Goal: Task Accomplishment & Management: Manage account settings

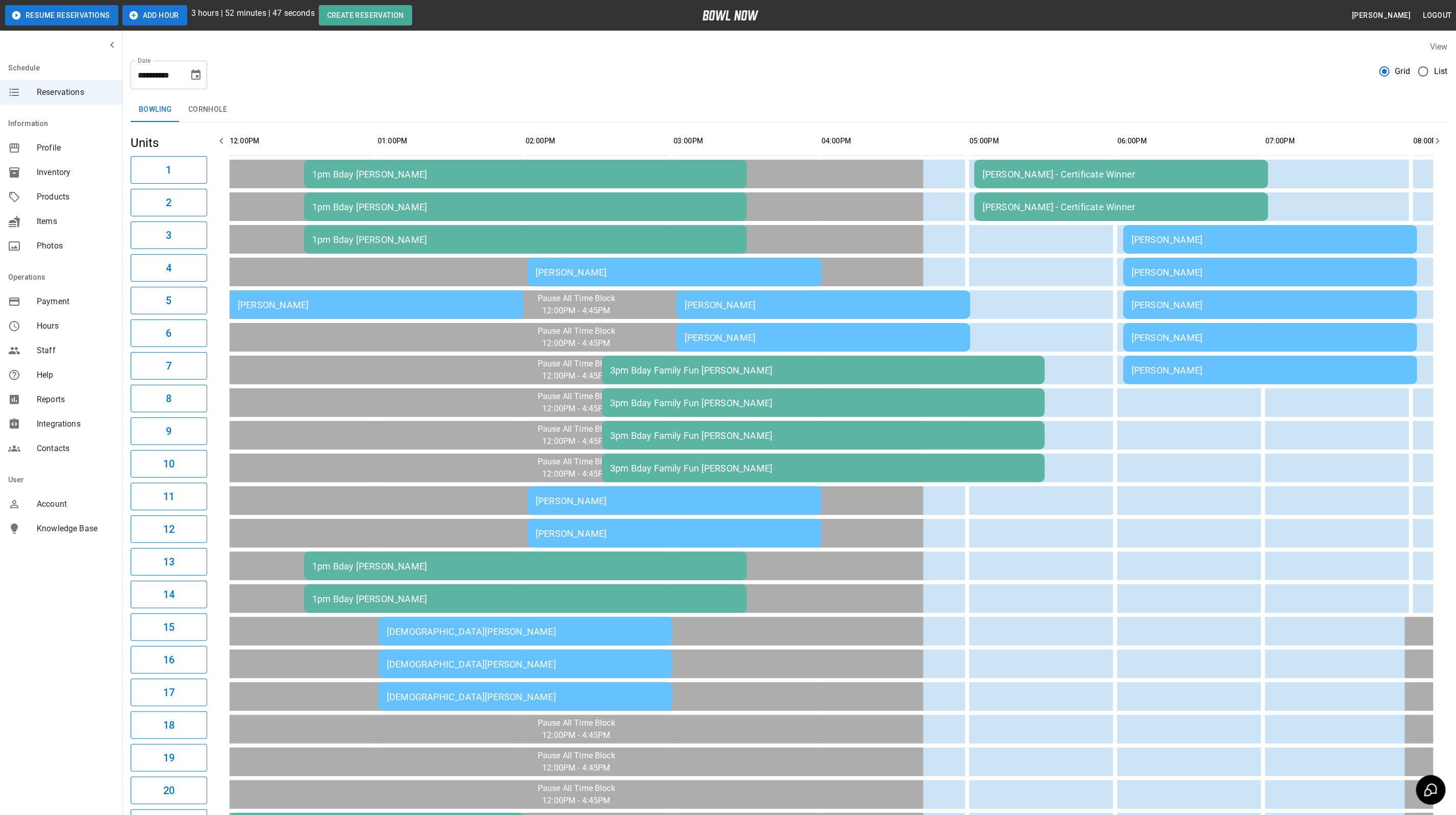
click at [191, 76] on icon "Choose date, selected date is Sep 27, 2025" at bounding box center [196, 75] width 12 height 12
click at [221, 107] on icon "Next month" at bounding box center [223, 106] width 12 height 12
drag, startPoint x: 200, startPoint y: 149, endPoint x: 338, endPoint y: 168, distance: 139.3
click at [200, 149] on button "3" at bounding box center [196, 148] width 18 height 18
type input "**********"
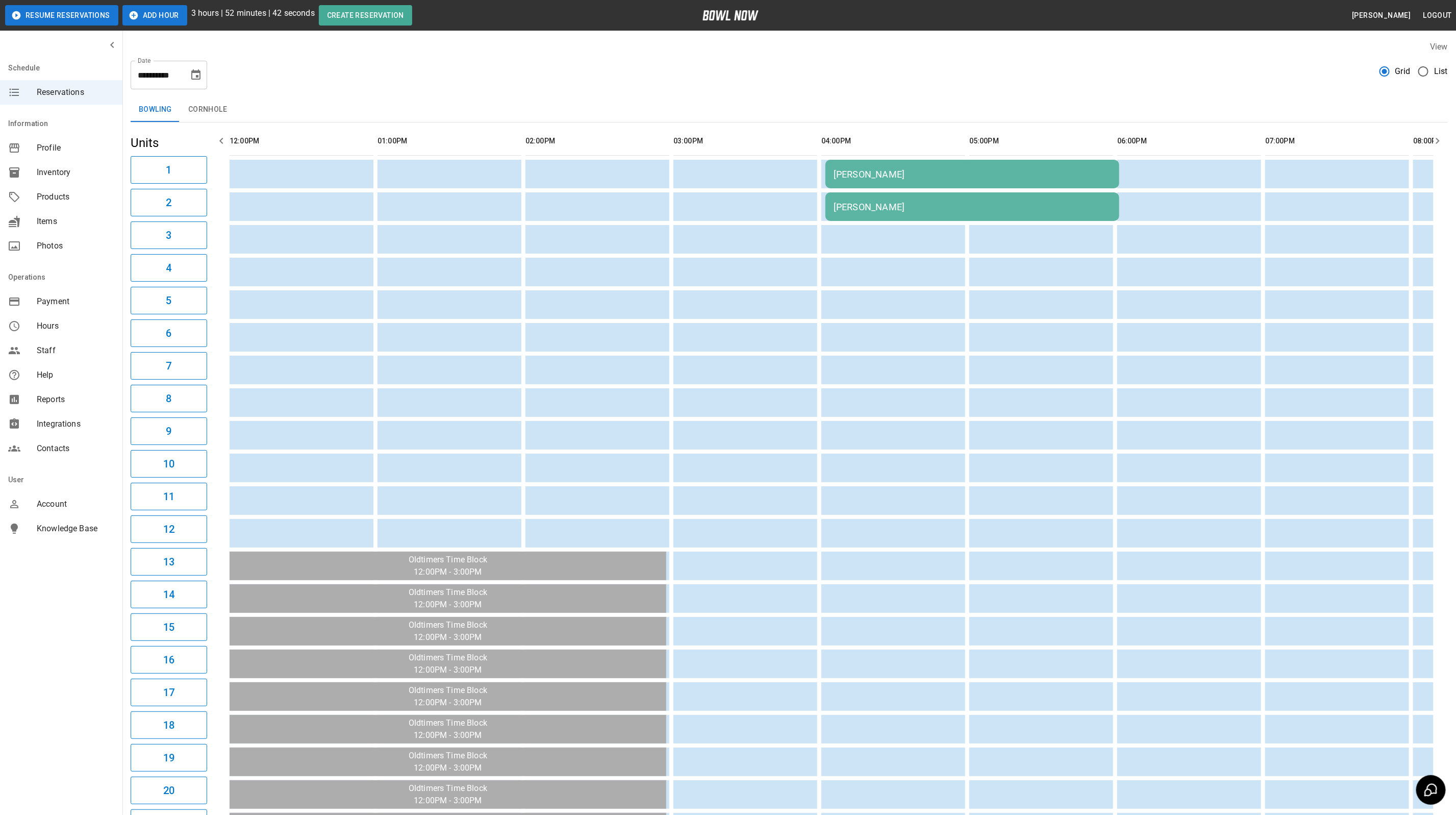
click at [224, 140] on icon "button" at bounding box center [221, 141] width 12 height 12
click at [867, 202] on div "[PERSON_NAME]" at bounding box center [973, 207] width 278 height 10
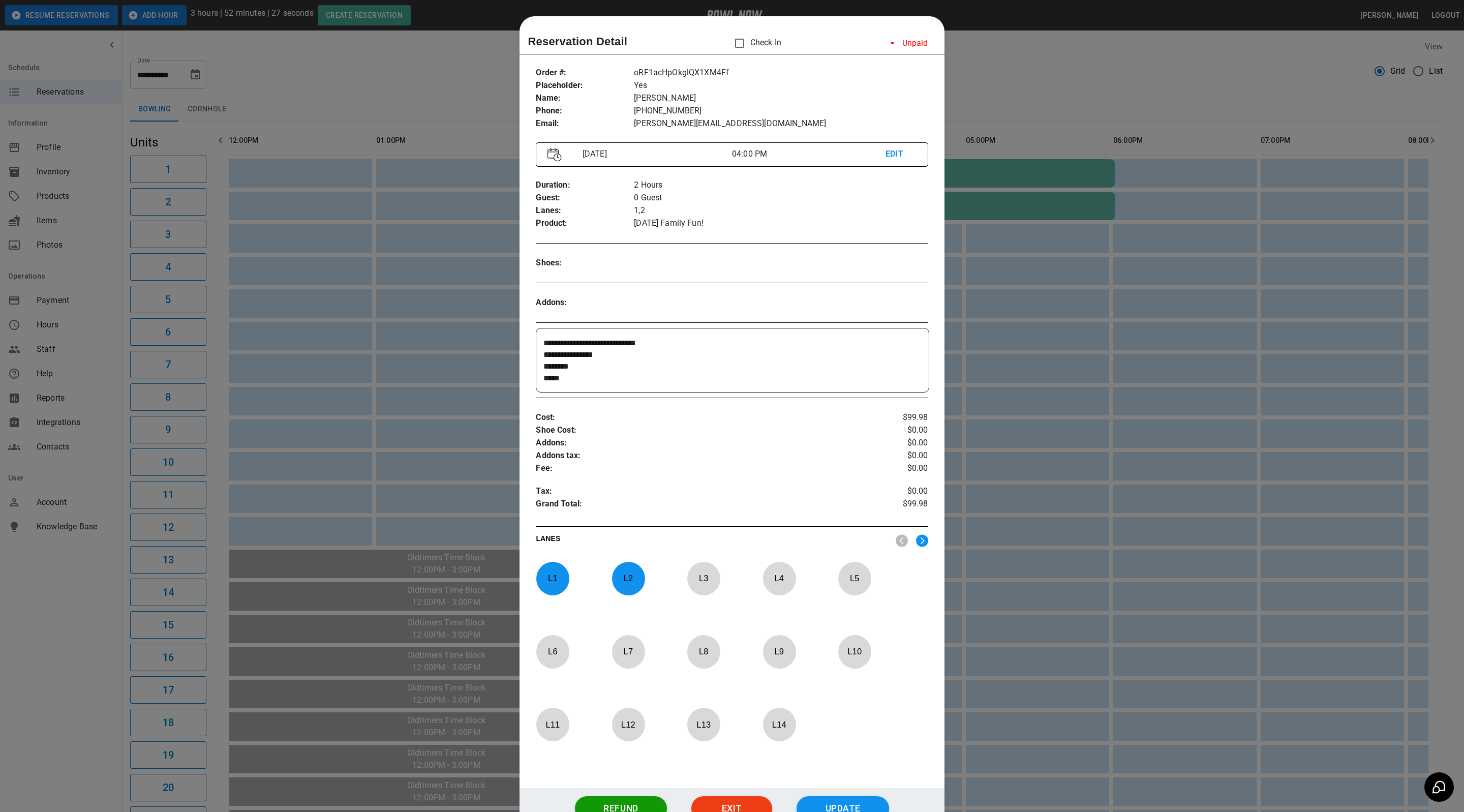
scroll to position [16, 0]
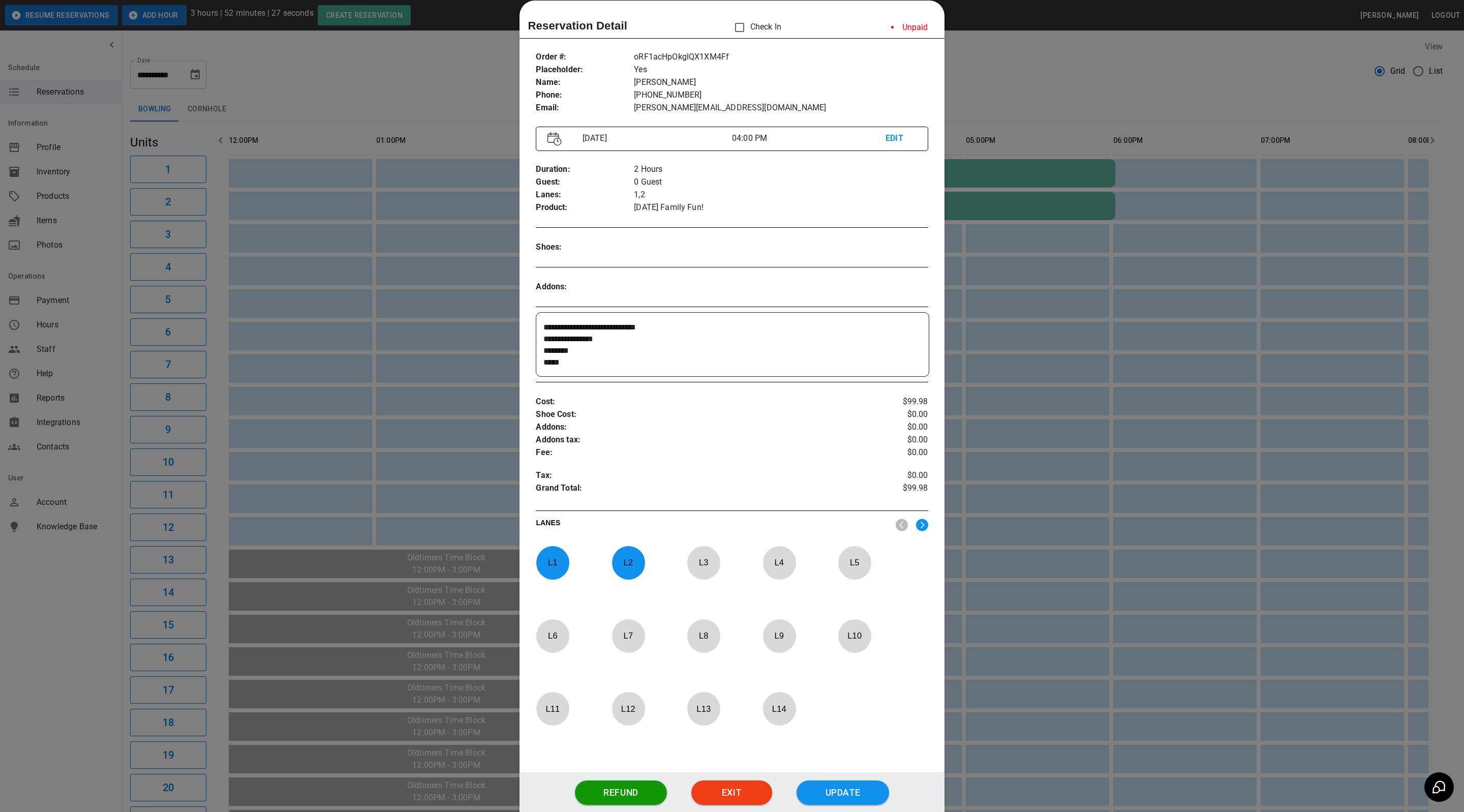
click at [604, 368] on textarea "**********" at bounding box center [731, 345] width 374 height 47
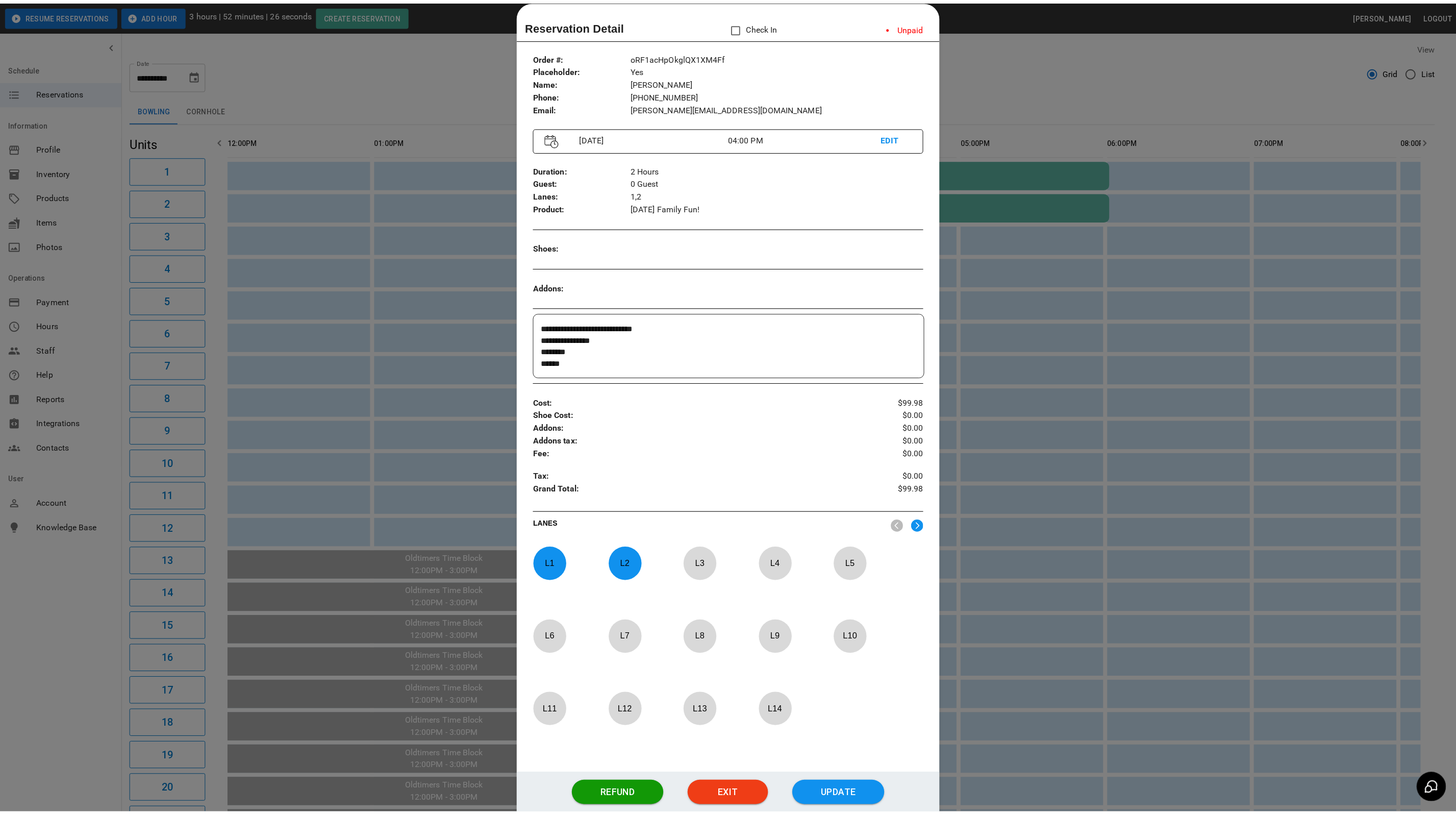
scroll to position [11, 0]
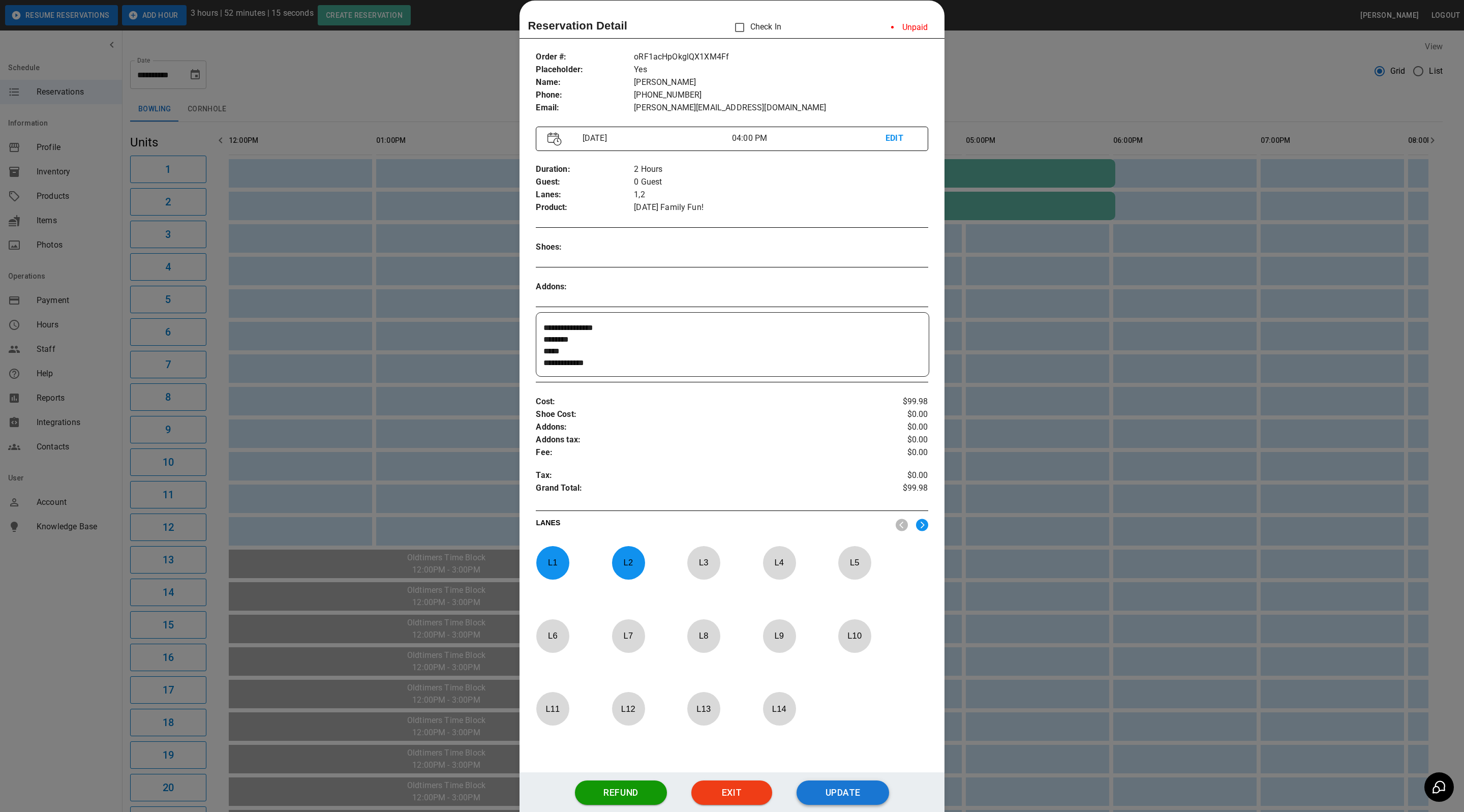
type textarea "**********"
click at [817, 799] on button "Update" at bounding box center [842, 793] width 93 height 24
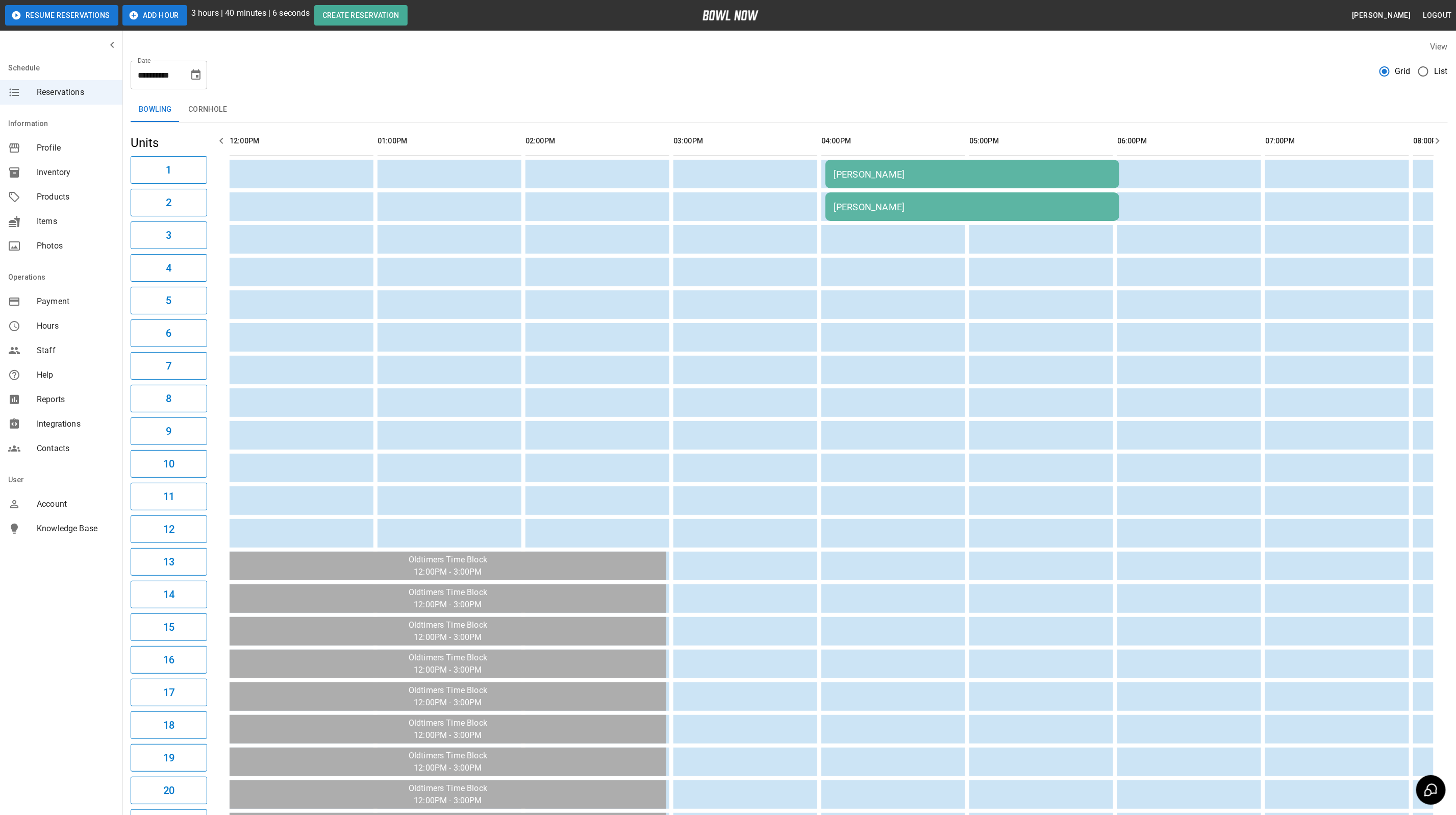
click at [191, 74] on icon "Choose date, selected date is Oct 3, 2025" at bounding box center [196, 75] width 12 height 12
click at [200, 105] on icon "Previous month" at bounding box center [196, 106] width 12 height 12
click at [218, 210] on button "27" at bounding box center [217, 206] width 18 height 18
type input "**********"
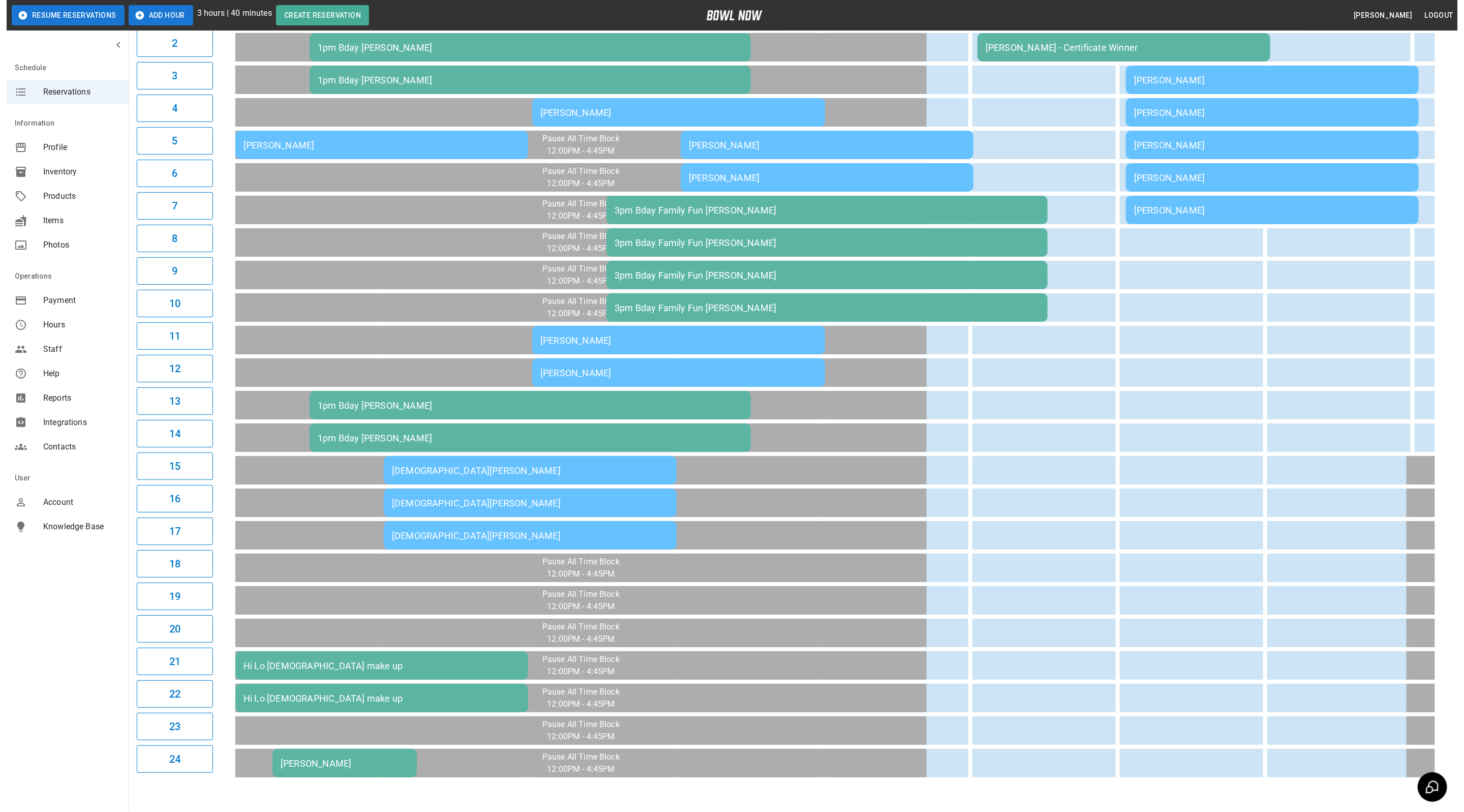
scroll to position [121, 0]
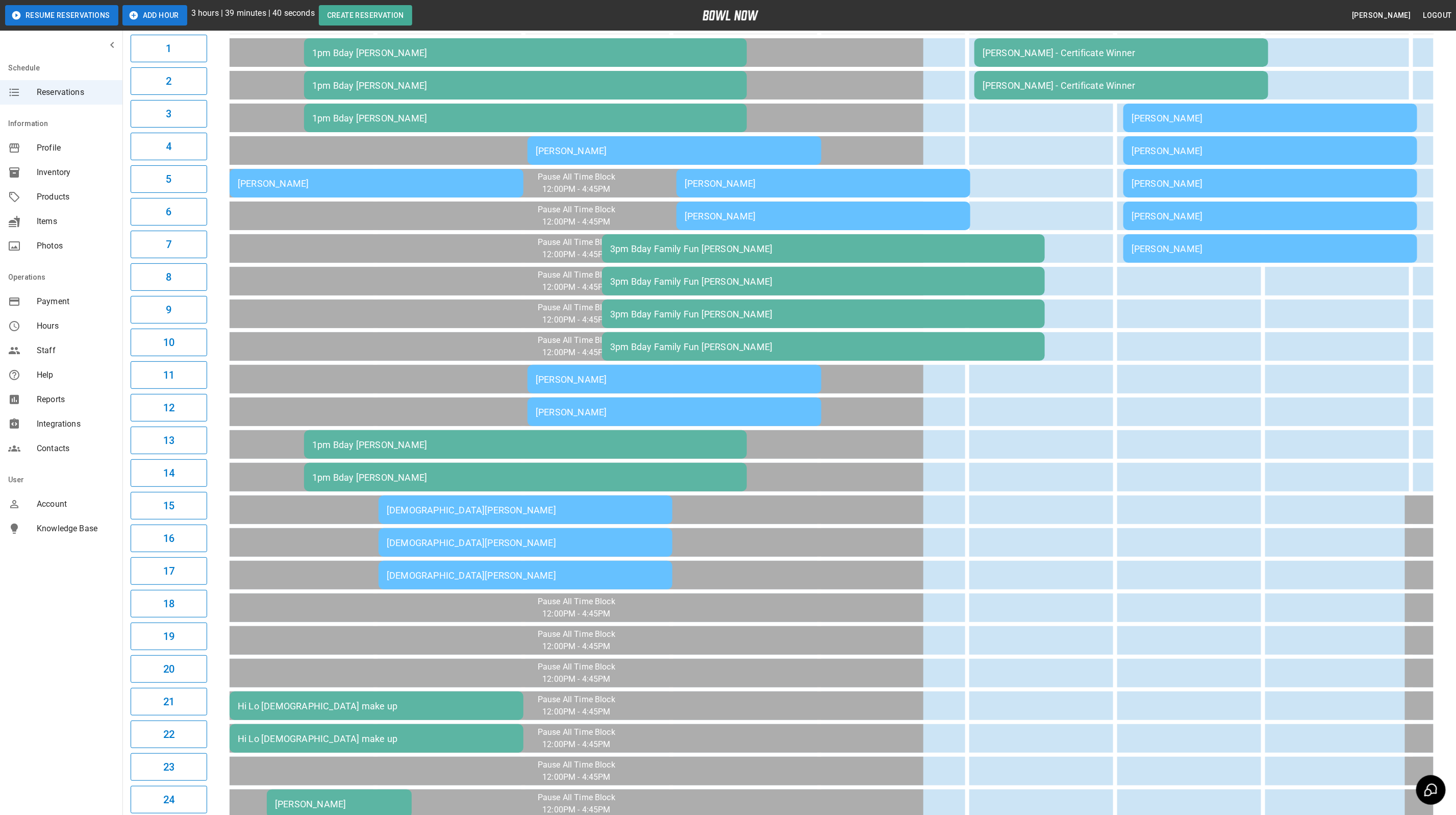
click at [411, 181] on div "[PERSON_NAME]" at bounding box center [377, 183] width 278 height 10
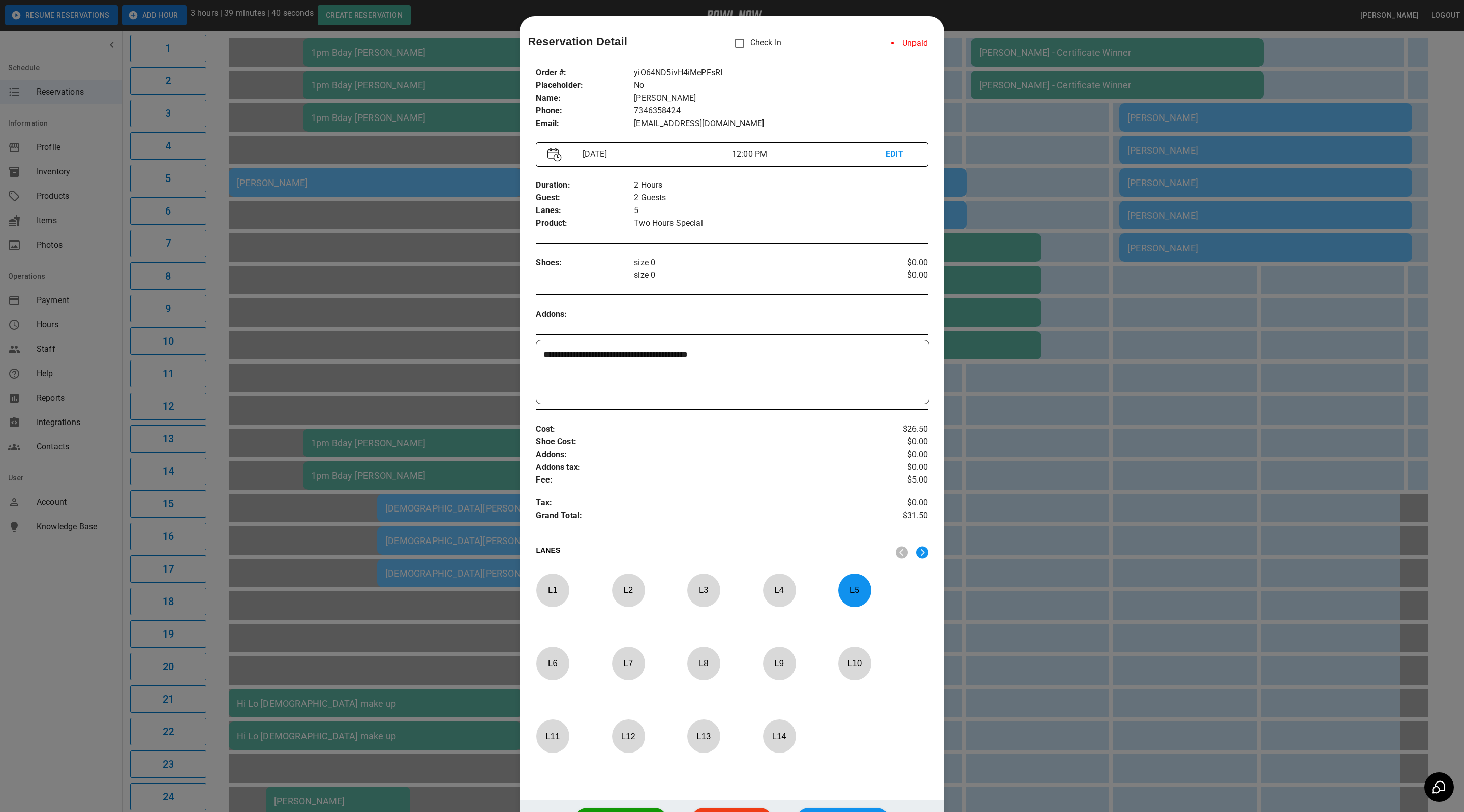
scroll to position [16, 0]
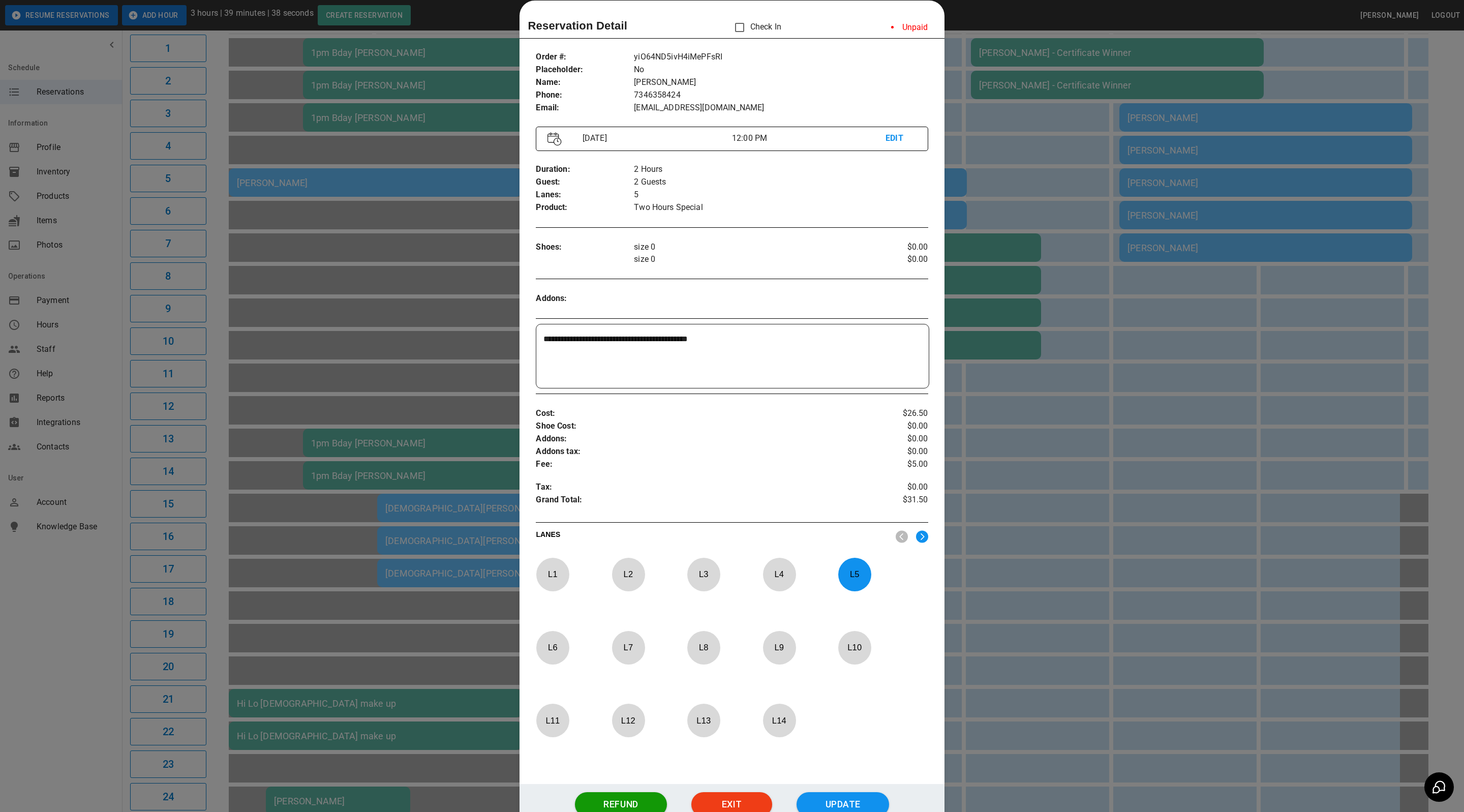
click at [981, 125] on div at bounding box center [732, 406] width 1464 height 812
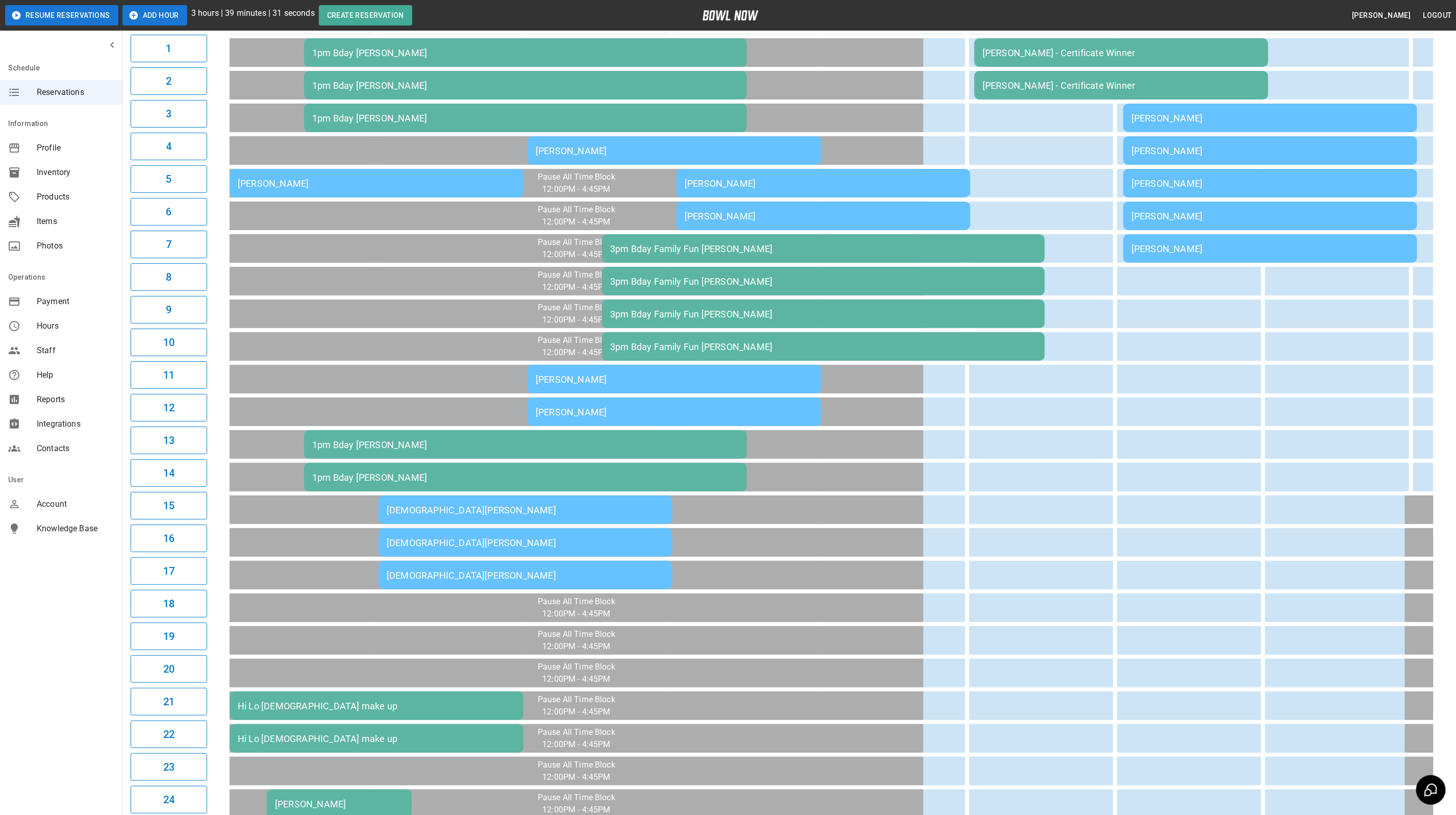
click at [305, 181] on div "[PERSON_NAME]" at bounding box center [377, 183] width 278 height 10
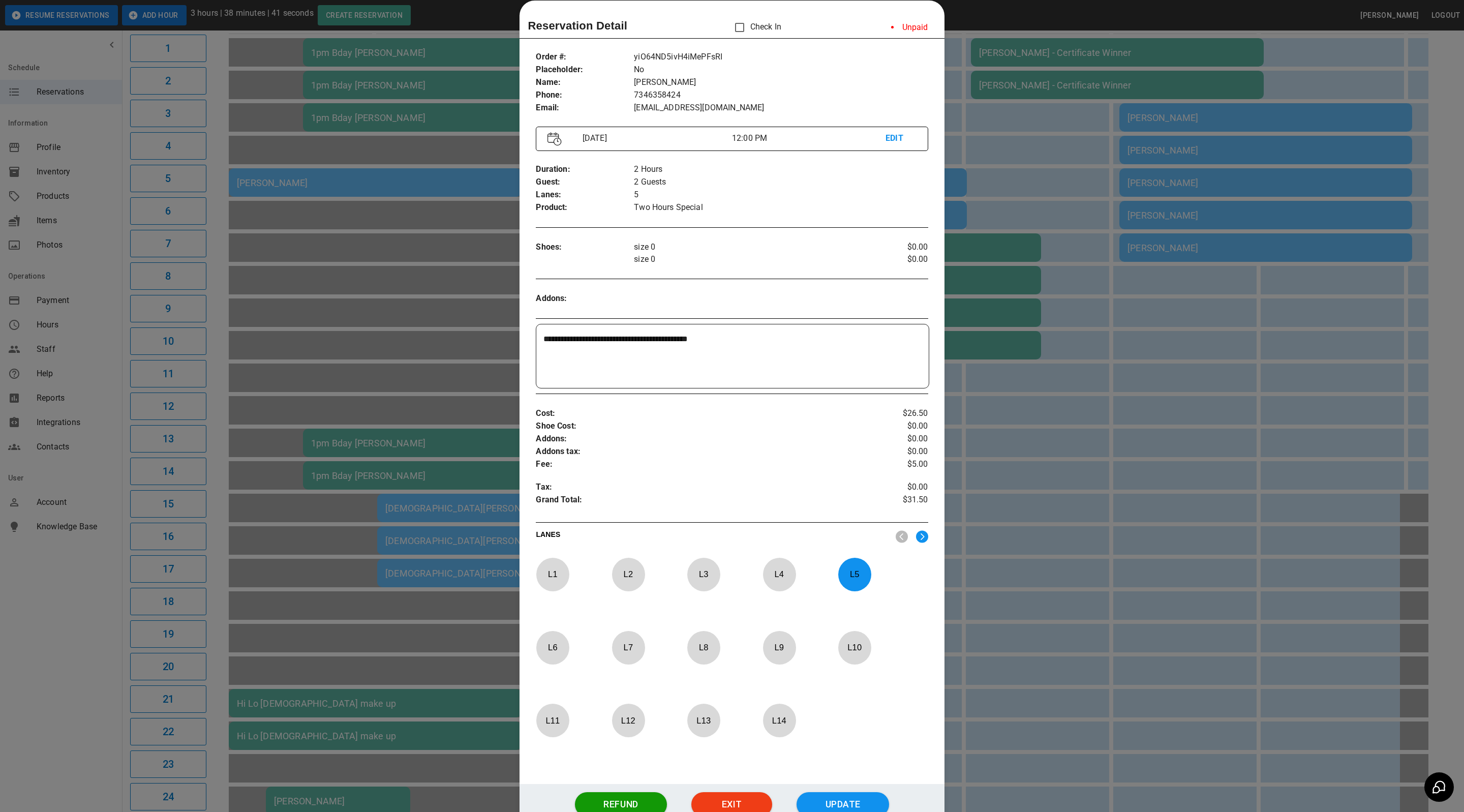
drag, startPoint x: 1276, startPoint y: 211, endPoint x: 1289, endPoint y: 212, distance: 13.0
click at [1276, 211] on div at bounding box center [732, 406] width 1464 height 812
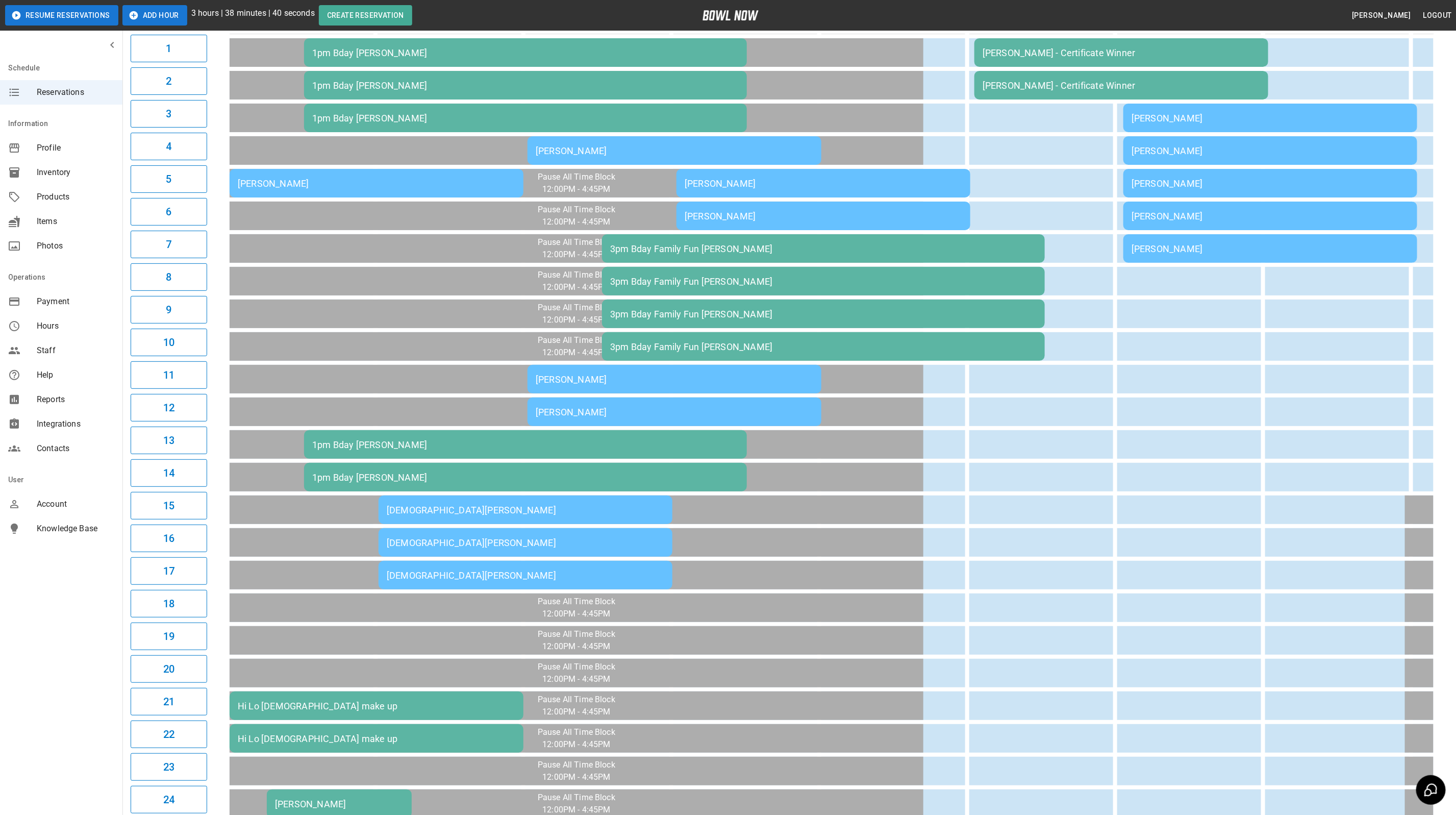
click at [483, 512] on td "[DEMOGRAPHIC_DATA][PERSON_NAME]" at bounding box center [525, 509] width 294 height 29
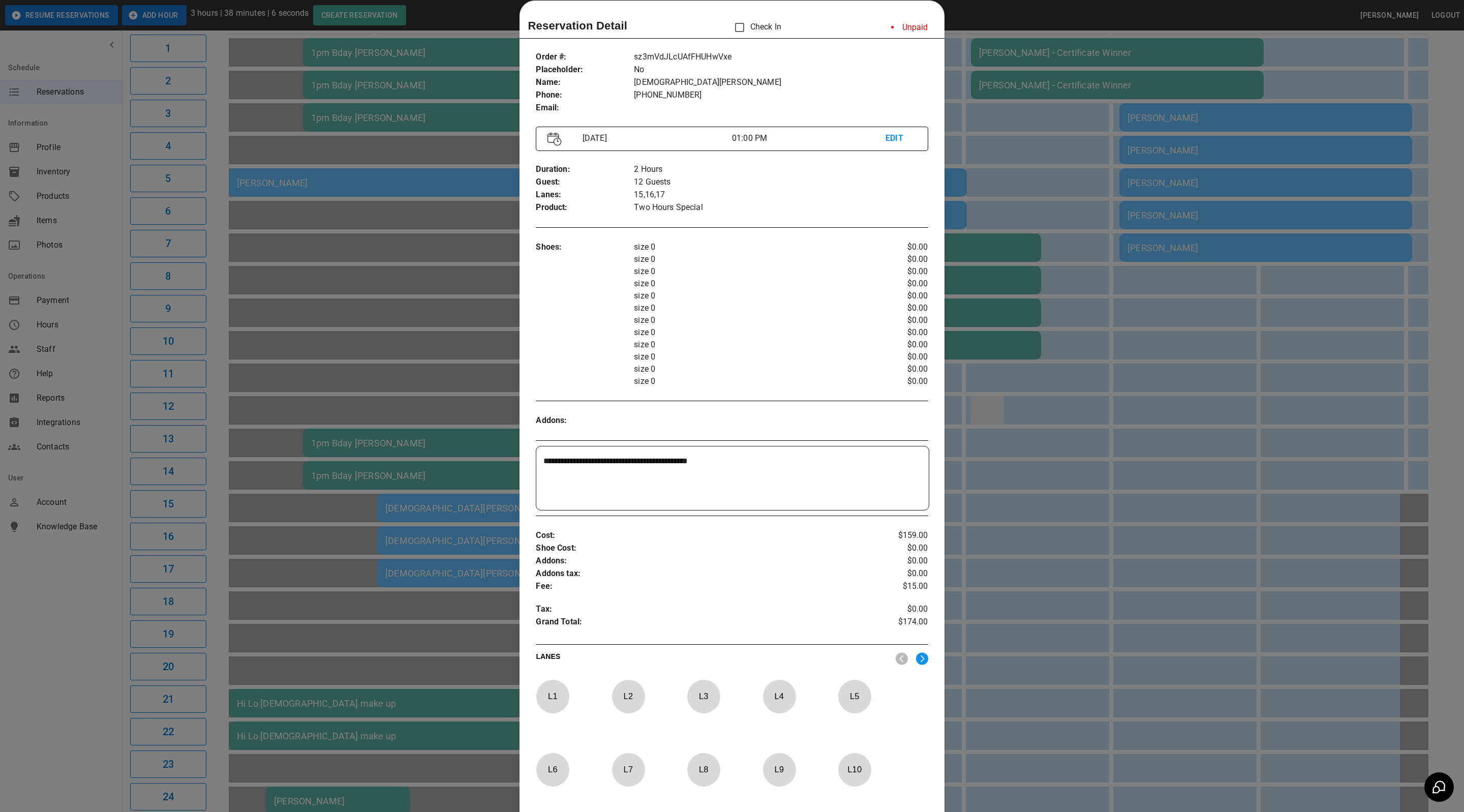
drag, startPoint x: 998, startPoint y: 402, endPoint x: 982, endPoint y: 403, distance: 16.0
click at [998, 403] on div at bounding box center [732, 406] width 1464 height 812
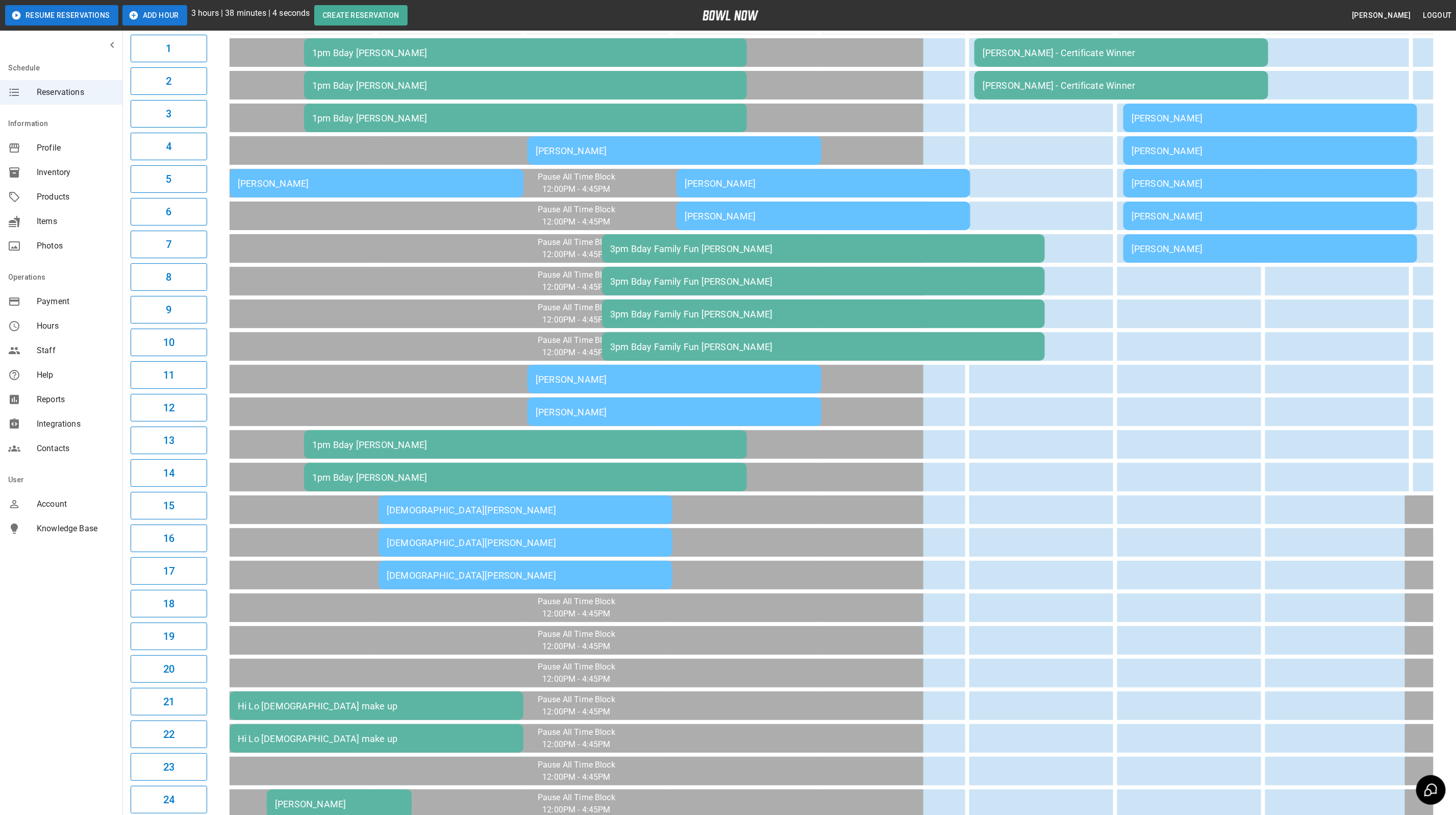
click at [689, 400] on td "[PERSON_NAME]" at bounding box center [674, 411] width 294 height 29
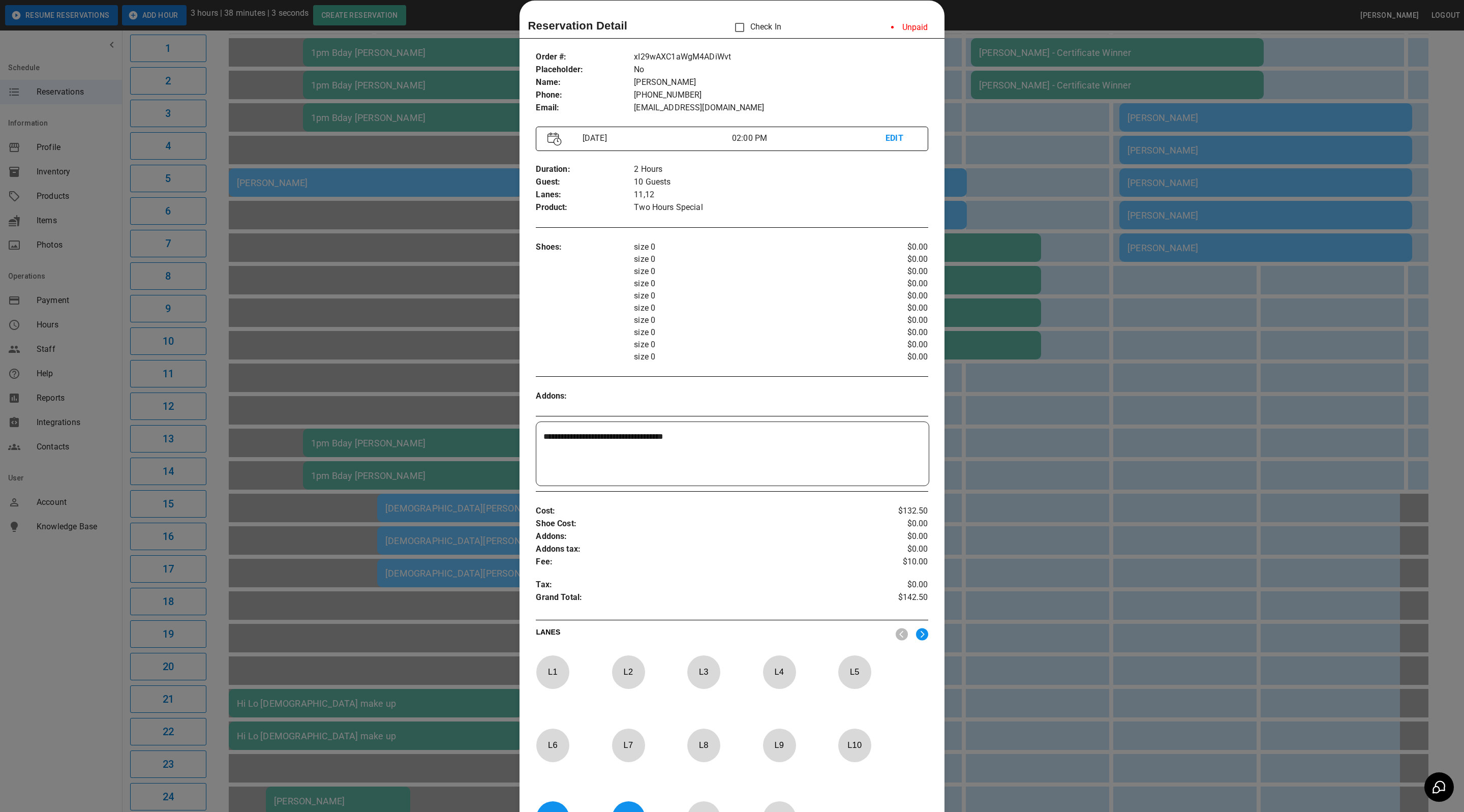
click at [1039, 398] on div at bounding box center [732, 406] width 1464 height 812
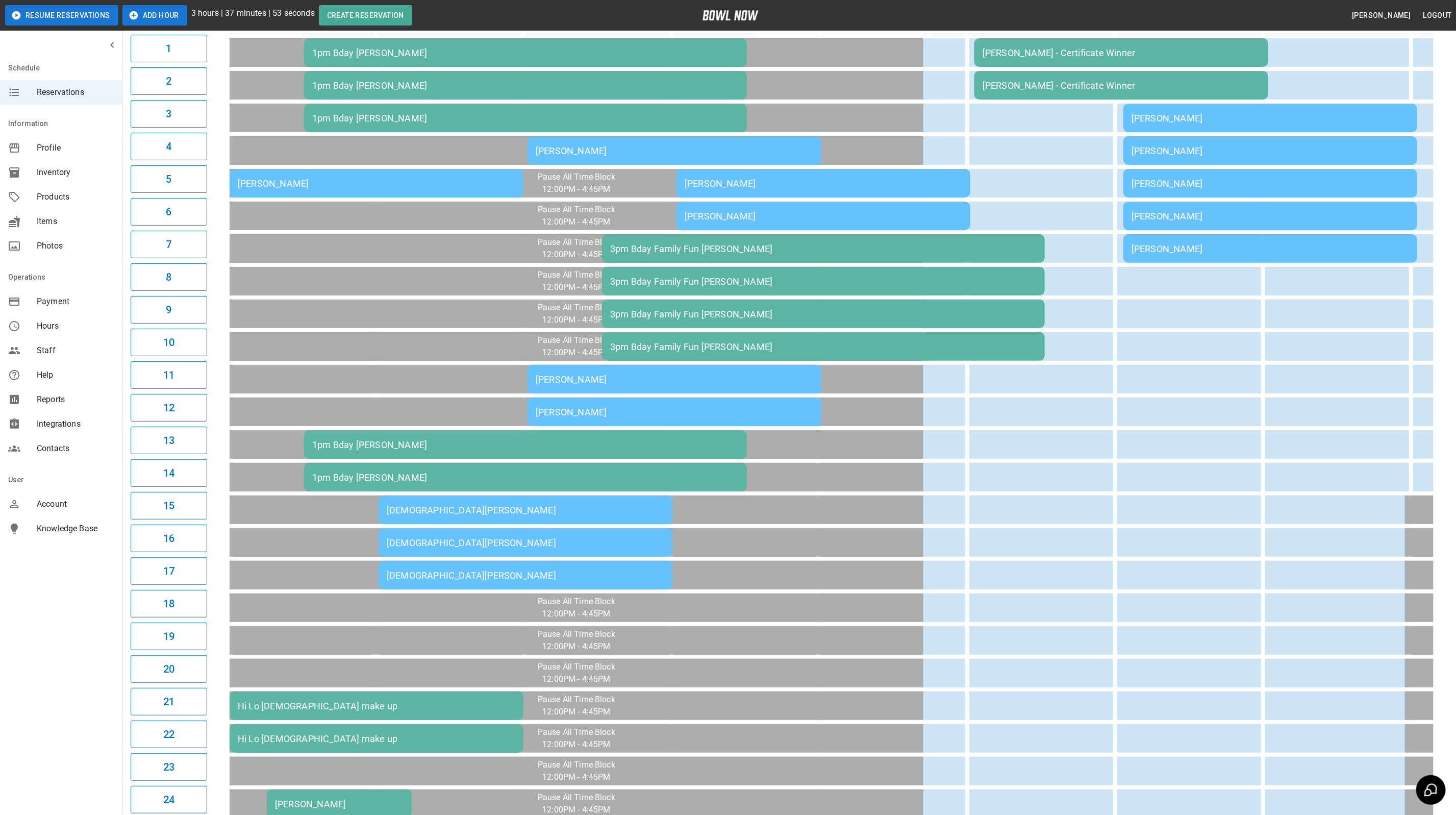
click at [779, 149] on div "[PERSON_NAME]" at bounding box center [674, 151] width 278 height 10
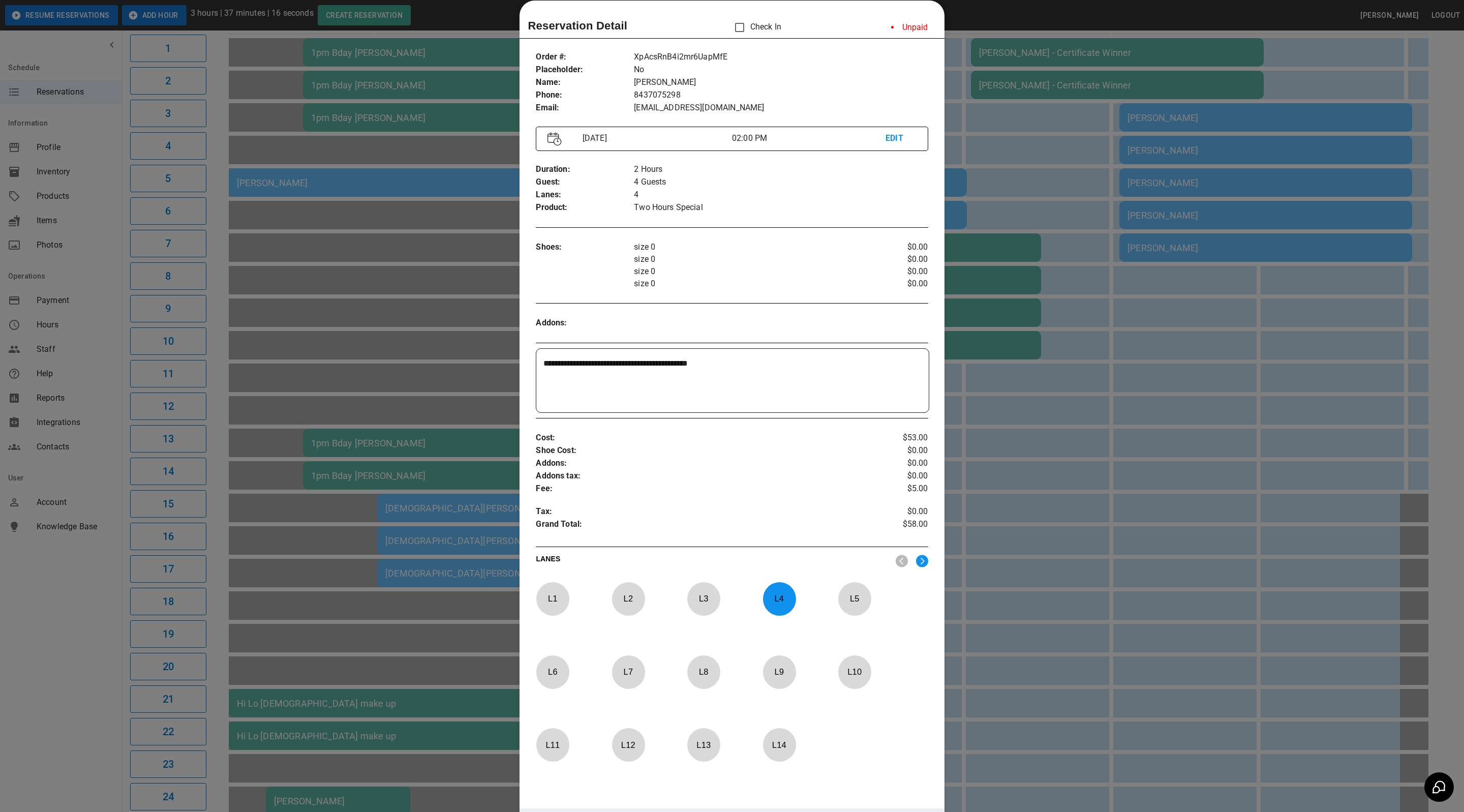
click at [1296, 345] on div at bounding box center [732, 406] width 1464 height 812
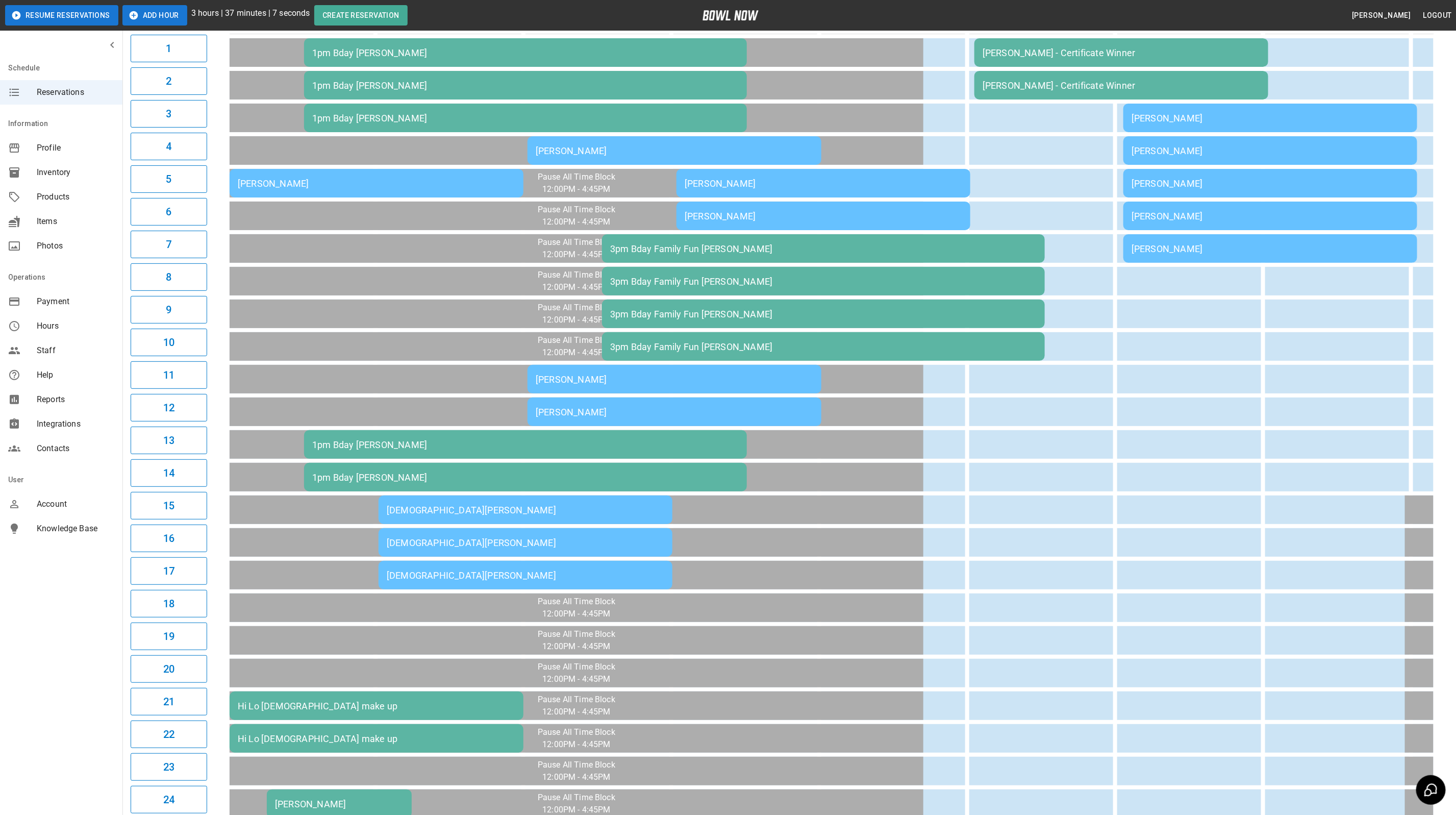
click at [741, 174] on td "[PERSON_NAME]" at bounding box center [823, 183] width 294 height 29
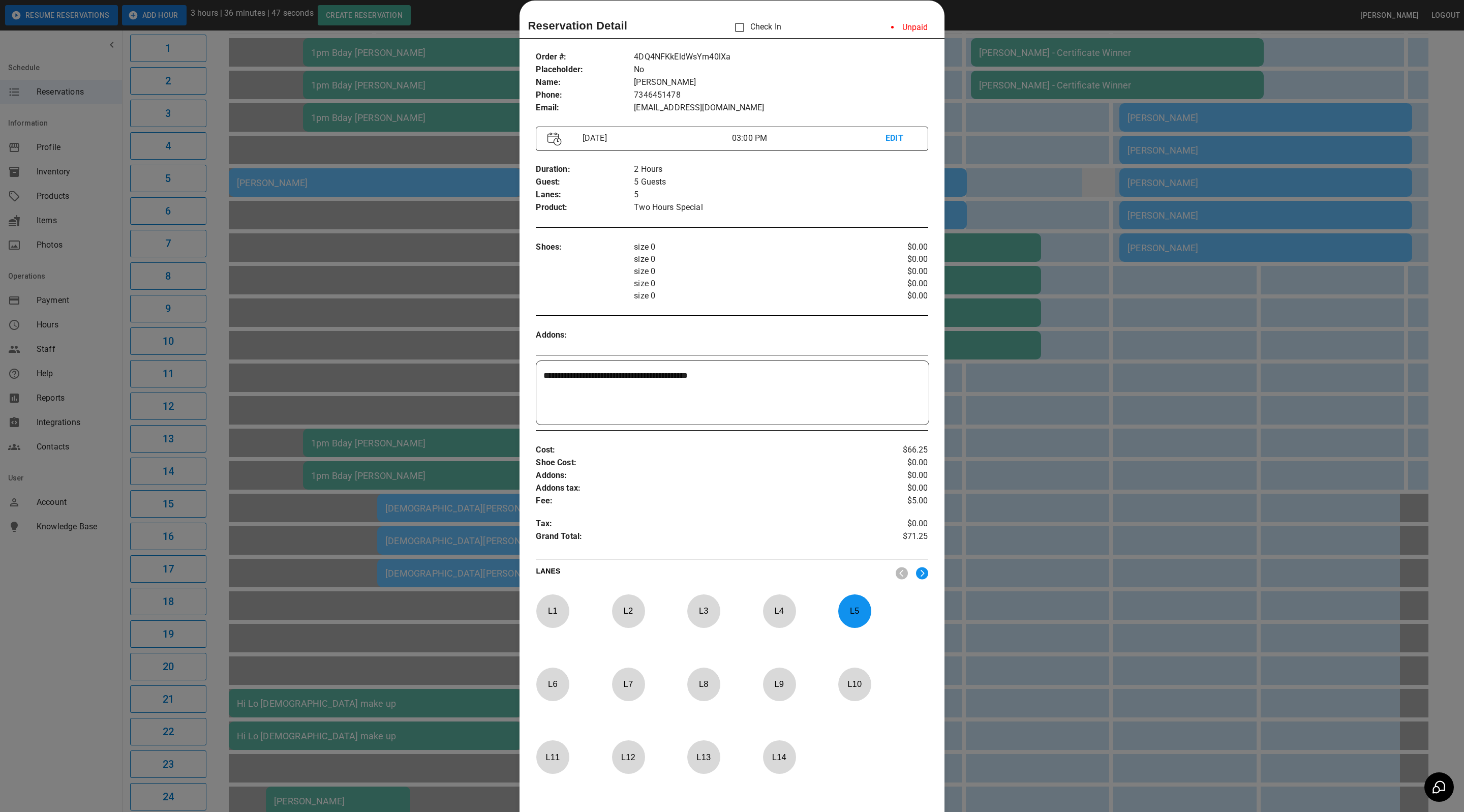
click at [1100, 166] on div at bounding box center [732, 406] width 1464 height 812
